Goal: Transaction & Acquisition: Purchase product/service

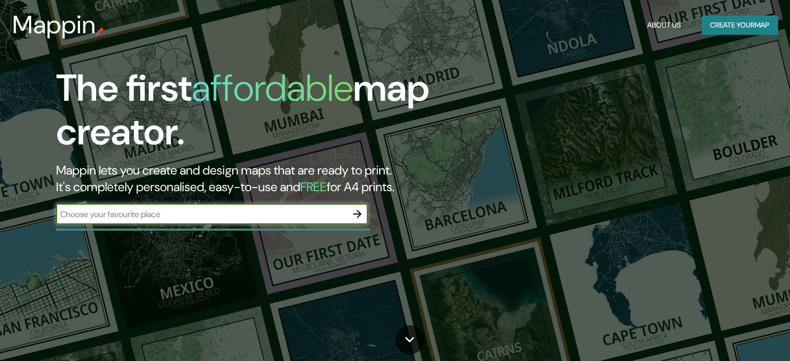
click at [183, 219] on input "text" at bounding box center [201, 214] width 291 height 12
type input "tlayacapan"
click at [735, 26] on button "Create your map" at bounding box center [739, 25] width 76 height 19
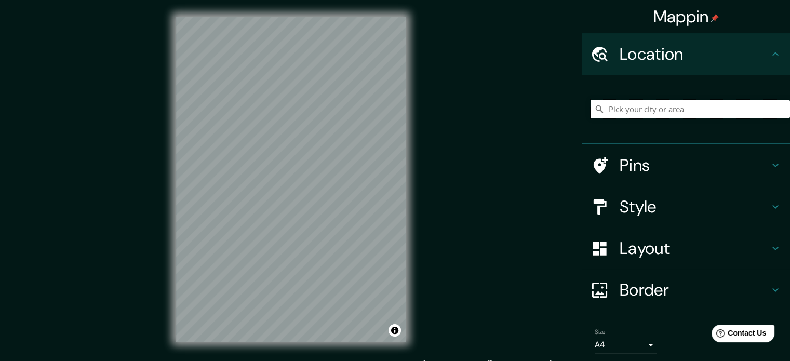
click at [616, 107] on input "Pick your city or area" at bounding box center [689, 109] width 199 height 19
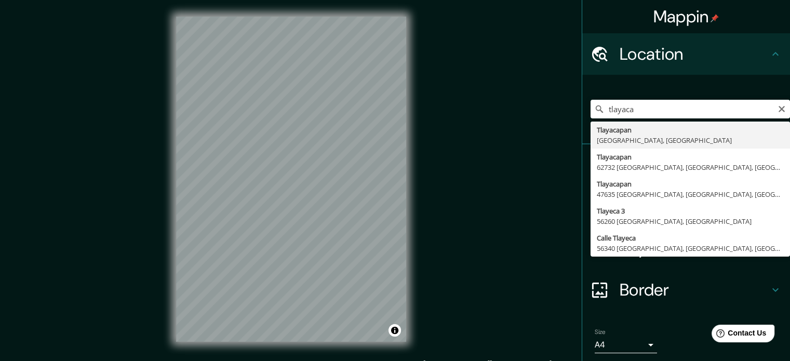
type input "Tlayacapan, [GEOGRAPHIC_DATA], [GEOGRAPHIC_DATA]"
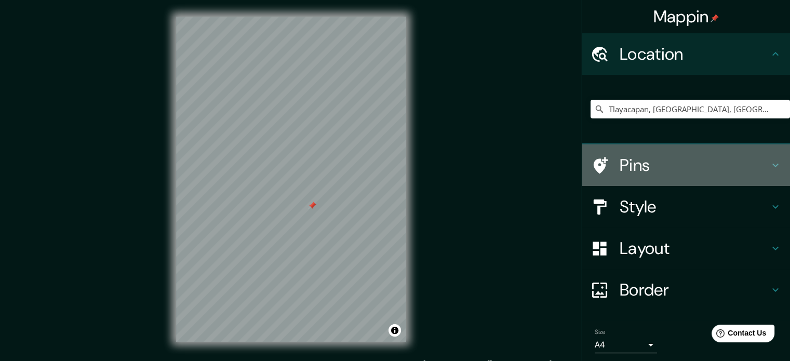
click at [637, 164] on h4 "Pins" at bounding box center [694, 165] width 150 height 21
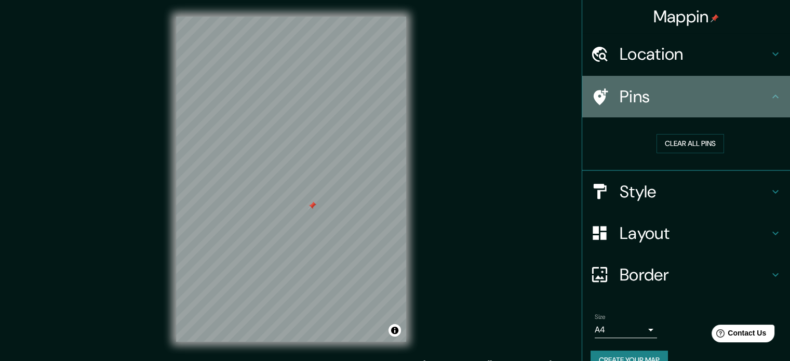
click at [642, 99] on h4 "Pins" at bounding box center [694, 96] width 150 height 21
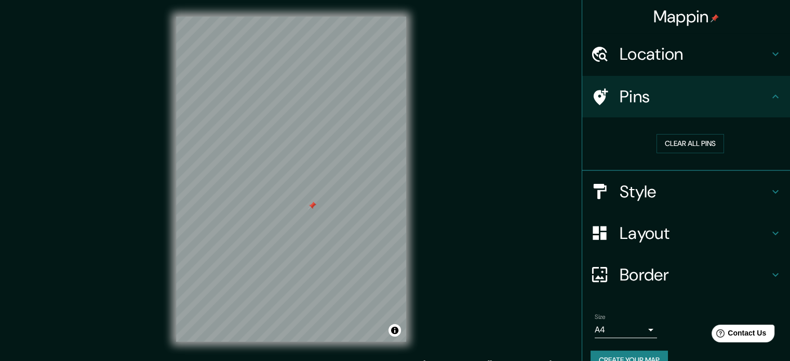
click at [742, 46] on h4 "Location" at bounding box center [694, 54] width 150 height 21
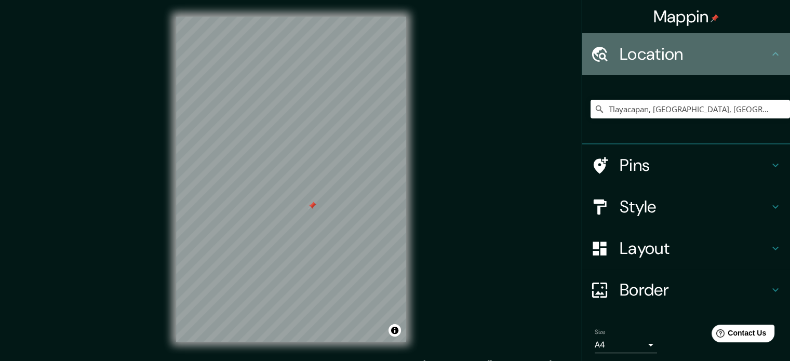
click at [752, 50] on h4 "Location" at bounding box center [694, 54] width 150 height 21
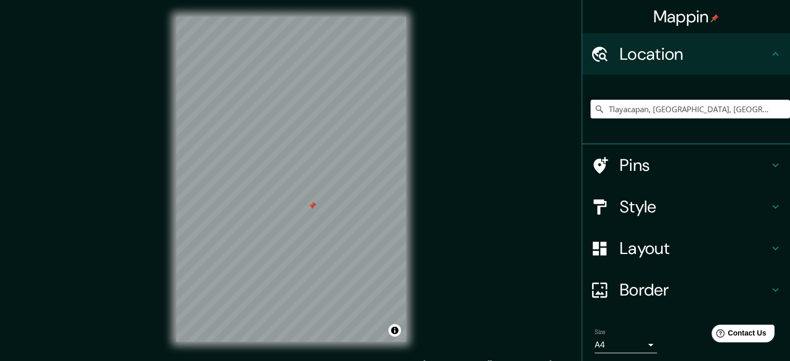
click at [645, 208] on h4 "Style" at bounding box center [694, 206] width 150 height 21
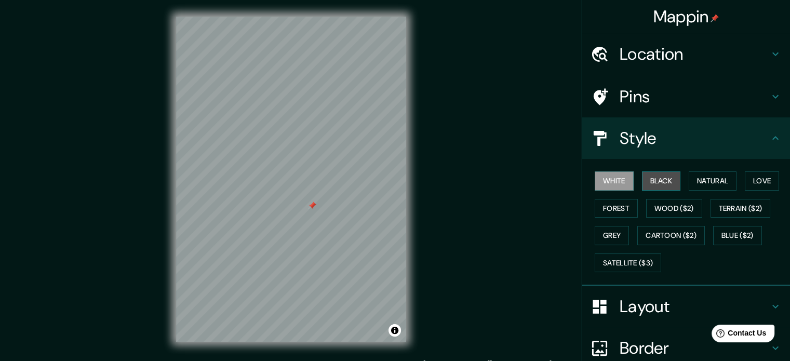
click at [657, 184] on button "Black" at bounding box center [661, 180] width 39 height 19
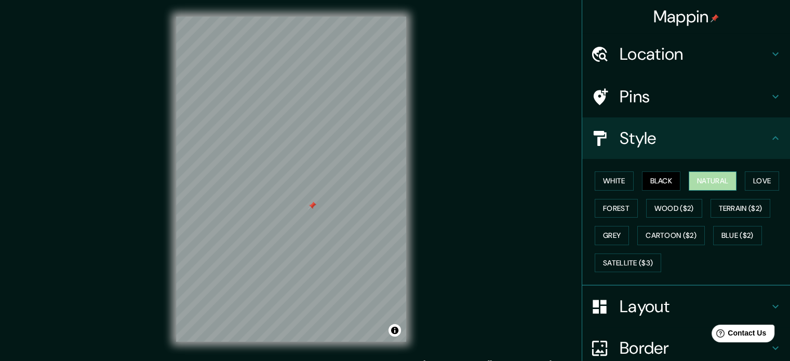
click at [703, 185] on button "Natural" at bounding box center [712, 180] width 48 height 19
click at [746, 181] on button "Love" at bounding box center [761, 180] width 34 height 19
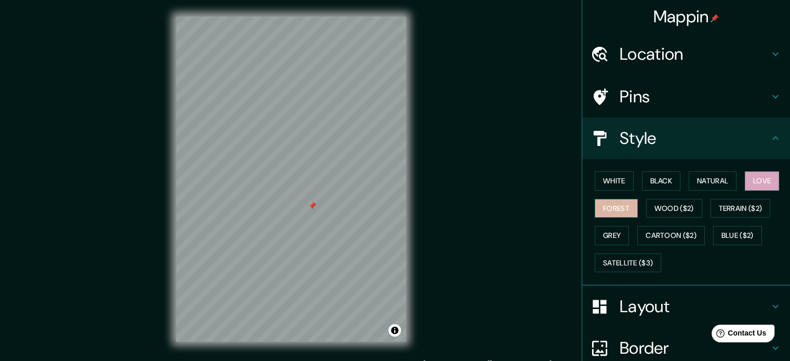
click at [608, 212] on button "Forest" at bounding box center [615, 208] width 43 height 19
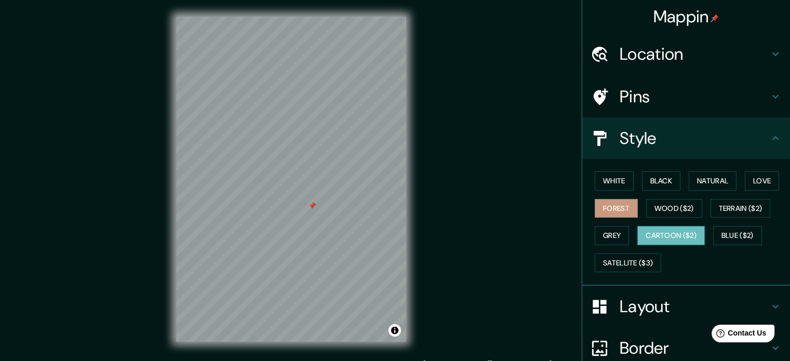
click at [650, 240] on button "Cartoon ($2)" at bounding box center [670, 235] width 67 height 19
click at [738, 226] on button "Blue ($2)" at bounding box center [737, 235] width 49 height 19
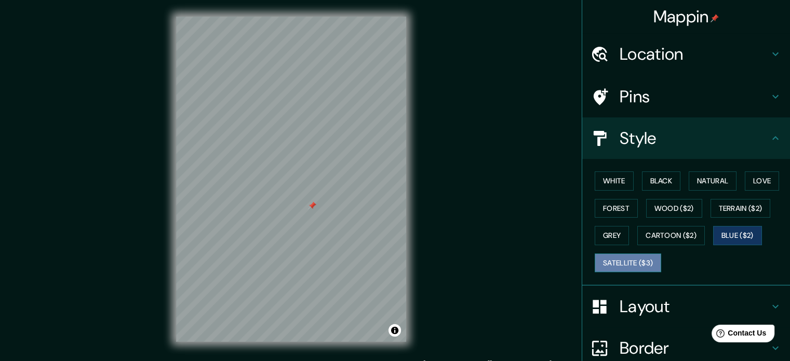
click at [635, 259] on button "Satellite ($3)" at bounding box center [627, 262] width 66 height 19
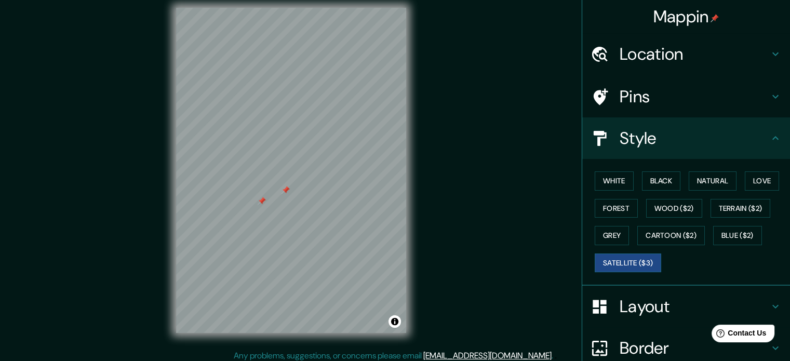
scroll to position [13, 0]
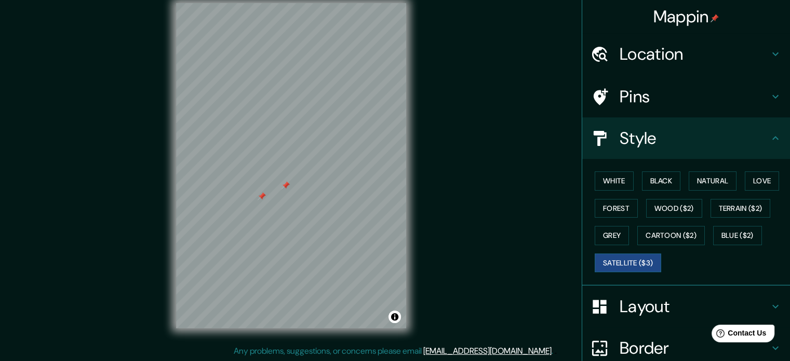
click at [286, 183] on div at bounding box center [285, 185] width 8 height 8
click at [261, 195] on div at bounding box center [261, 196] width 8 height 8
click at [594, 230] on button "Grey" at bounding box center [611, 235] width 34 height 19
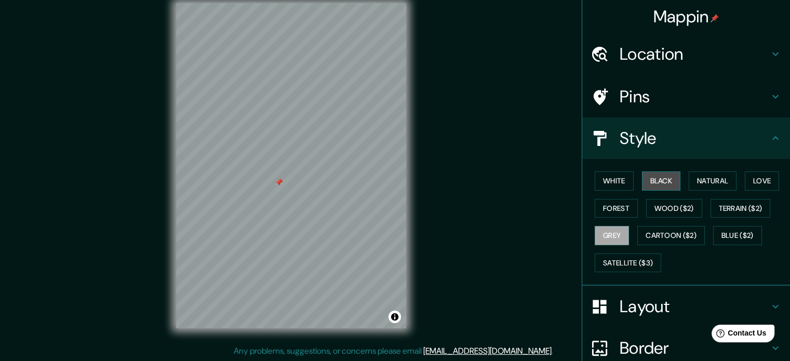
click at [657, 174] on button "Black" at bounding box center [661, 180] width 39 height 19
click at [622, 179] on button "White" at bounding box center [613, 180] width 39 height 19
click at [650, 177] on button "Black" at bounding box center [661, 180] width 39 height 19
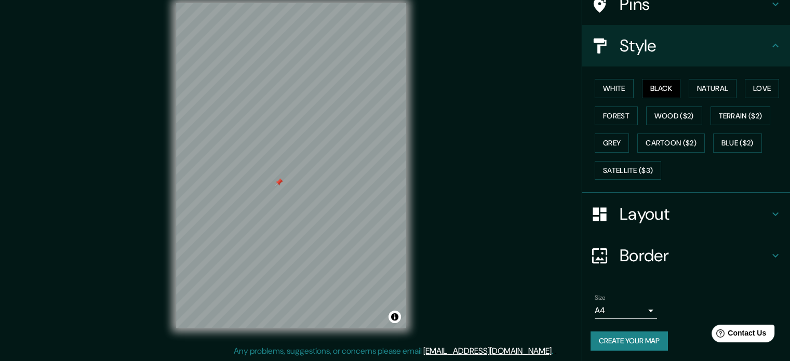
click at [644, 219] on h4 "Layout" at bounding box center [694, 213] width 150 height 21
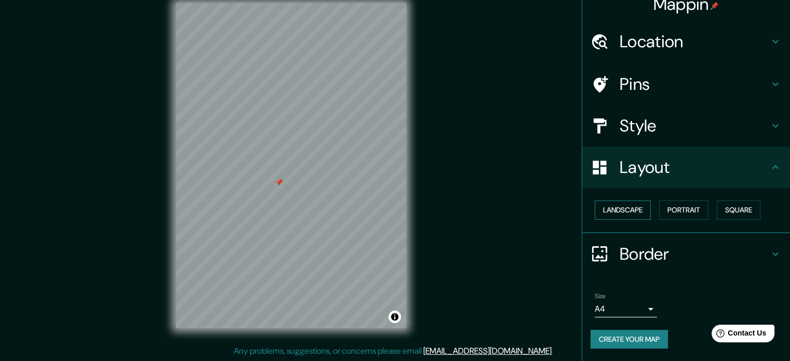
scroll to position [11, 0]
click at [673, 214] on button "Portrait" at bounding box center [683, 210] width 49 height 19
click at [627, 208] on button "Landscape" at bounding box center [622, 210] width 56 height 19
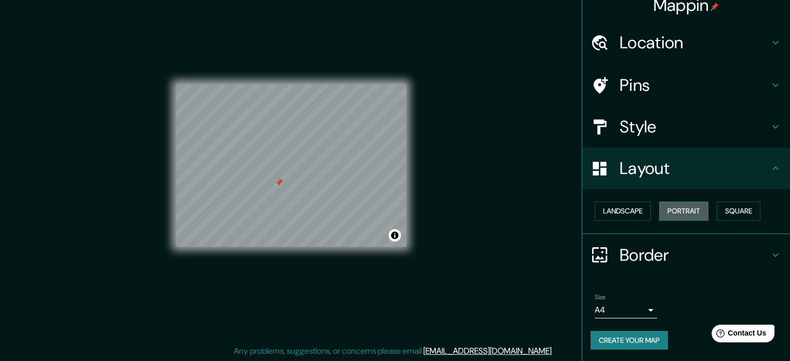
click at [674, 213] on button "Portrait" at bounding box center [683, 210] width 49 height 19
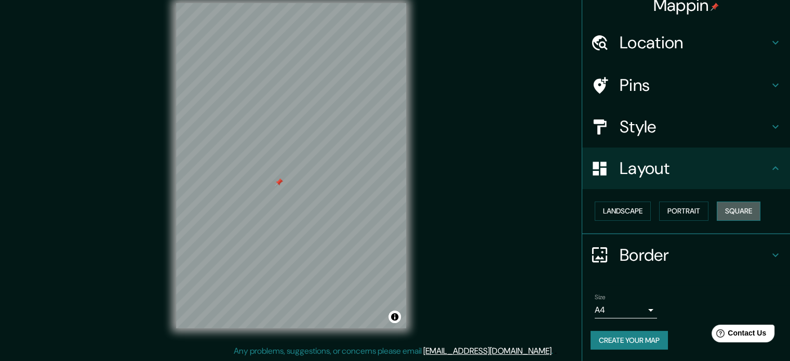
click at [728, 207] on button "Square" at bounding box center [738, 210] width 44 height 19
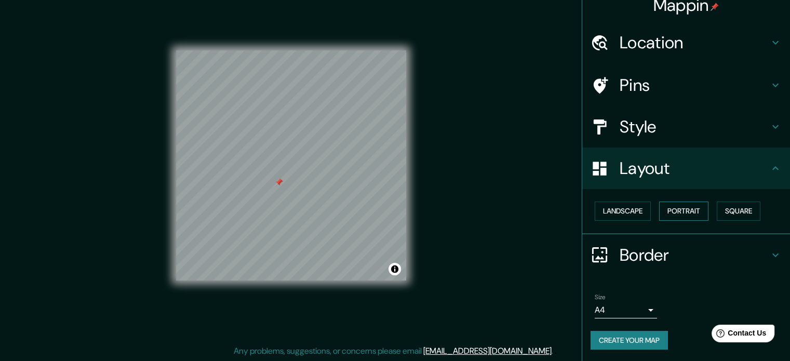
click at [691, 207] on button "Portrait" at bounding box center [683, 210] width 49 height 19
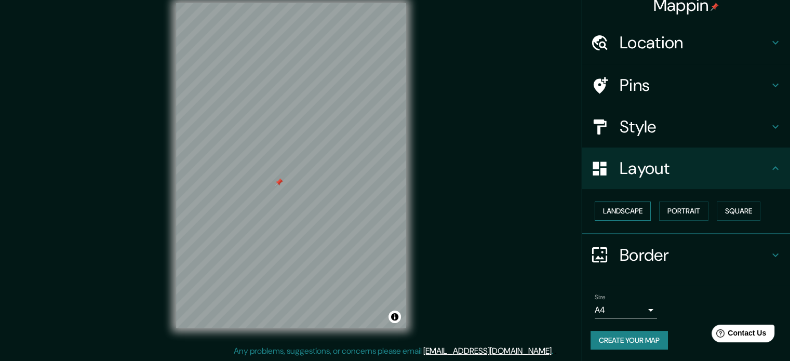
click at [629, 214] on button "Landscape" at bounding box center [622, 210] width 56 height 19
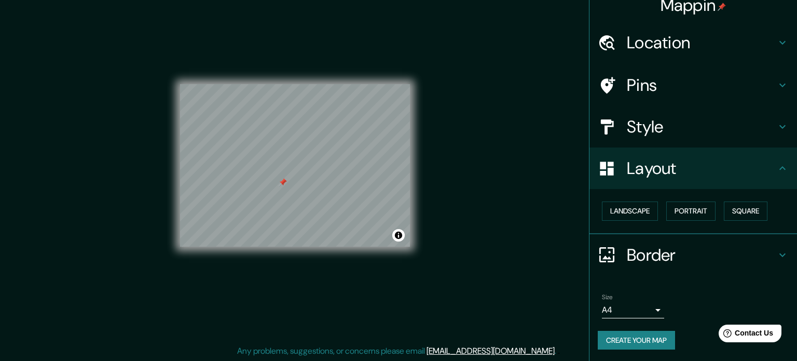
click at [631, 303] on body "Mappin Location [GEOGRAPHIC_DATA], [GEOGRAPHIC_DATA], [GEOGRAPHIC_DATA] Pins St…" at bounding box center [398, 167] width 797 height 361
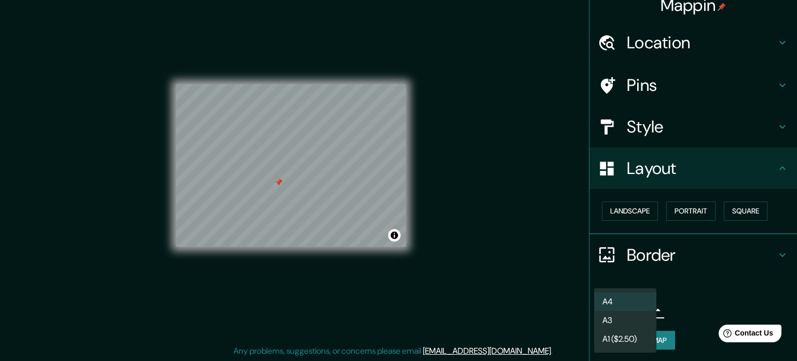
click at [625, 317] on li "A3" at bounding box center [625, 320] width 62 height 19
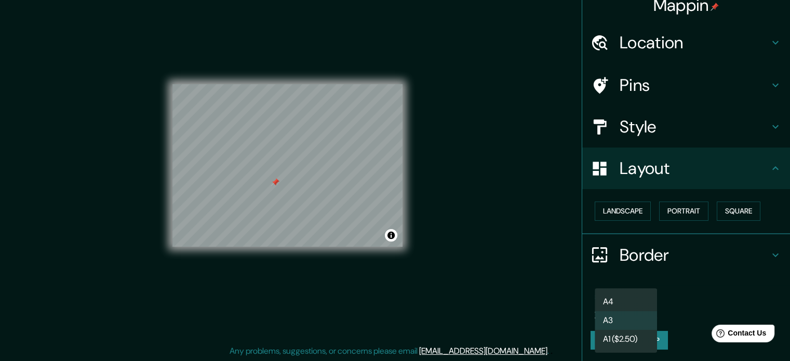
click at [627, 309] on body "Mappin Location [GEOGRAPHIC_DATA], [GEOGRAPHIC_DATA], [GEOGRAPHIC_DATA] Pins St…" at bounding box center [395, 167] width 790 height 361
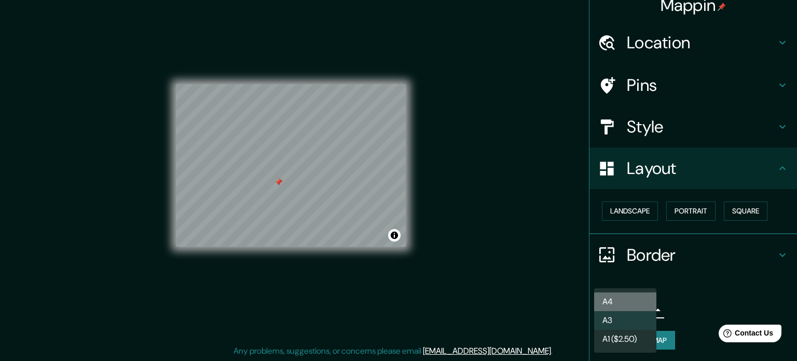
click at [627, 296] on li "A4" at bounding box center [625, 301] width 62 height 19
type input "single"
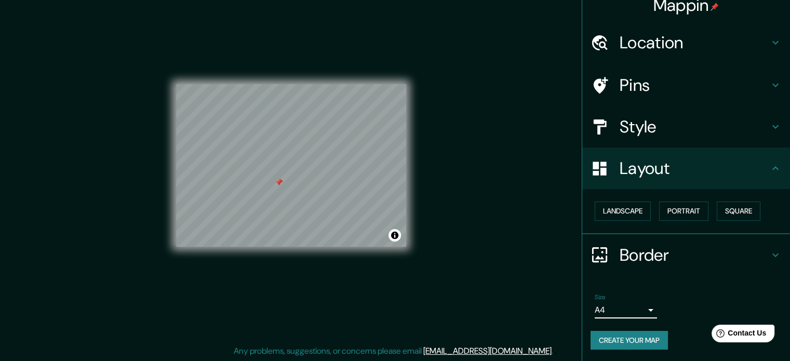
click at [681, 276] on ul "Location [GEOGRAPHIC_DATA], [GEOGRAPHIC_DATA], [GEOGRAPHIC_DATA] Pins Style Lay…" at bounding box center [686, 192] width 208 height 340
click at [659, 251] on h4 "Border" at bounding box center [694, 255] width 150 height 21
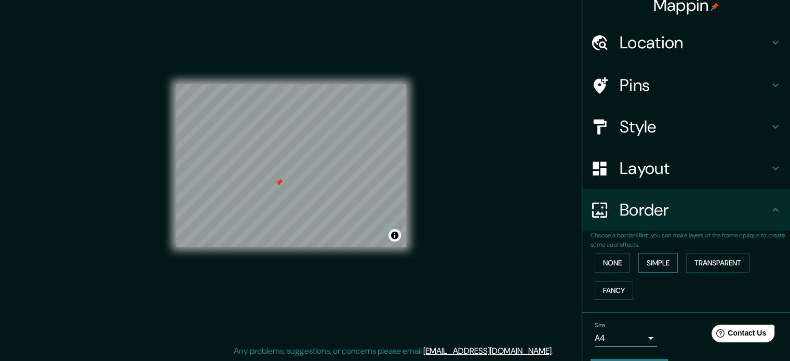
click at [658, 259] on button "Simple" at bounding box center [657, 262] width 39 height 19
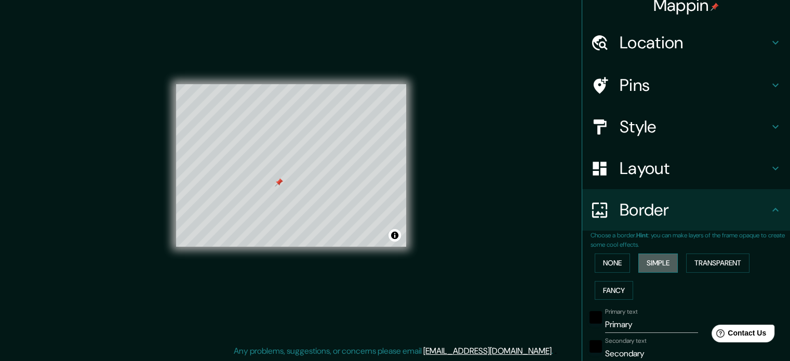
click at [658, 259] on button "Simple" at bounding box center [657, 262] width 39 height 19
type input "177"
type input "35"
click at [711, 259] on button "Transparent" at bounding box center [717, 262] width 63 height 19
click at [612, 281] on button "Fancy" at bounding box center [613, 290] width 38 height 19
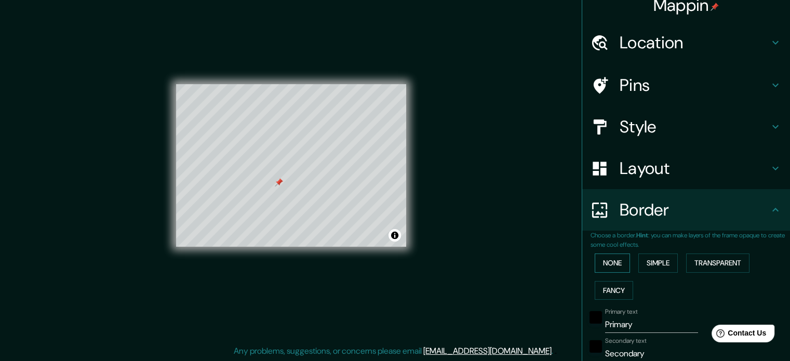
click at [600, 261] on button "None" at bounding box center [611, 262] width 35 height 19
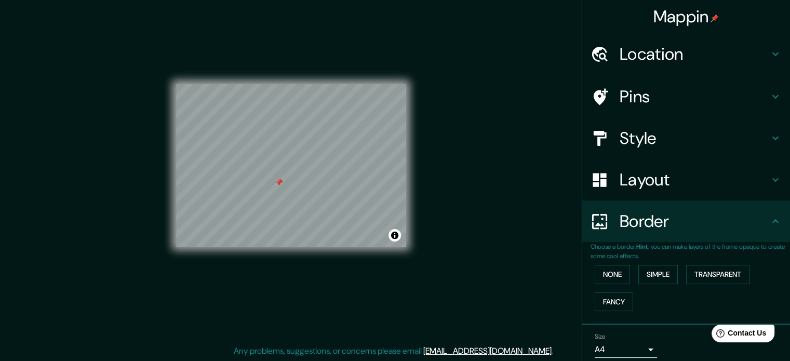
scroll to position [0, 0]
